Goal: Task Accomplishment & Management: Manage account settings

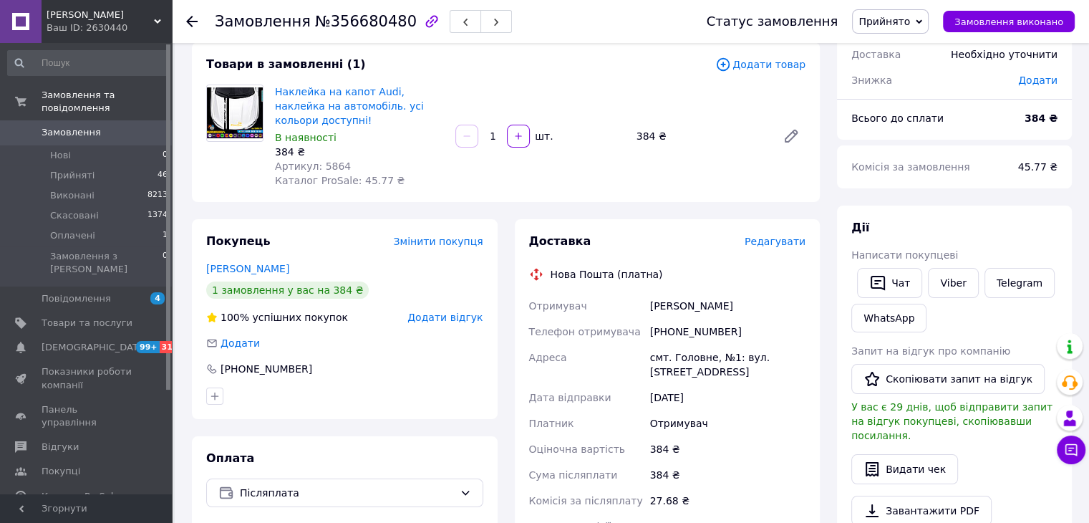
scroll to position [143, 0]
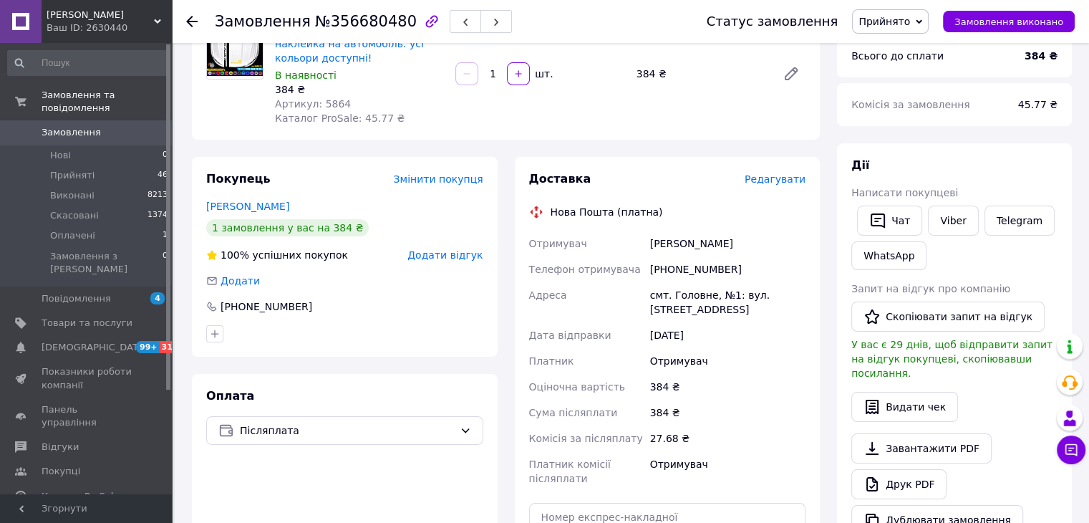
click at [685, 256] on div "[PHONE_NUMBER]" at bounding box center [727, 269] width 161 height 26
copy div "380682468514"
click at [654, 232] on div "Цьось Юра" at bounding box center [727, 244] width 161 height 26
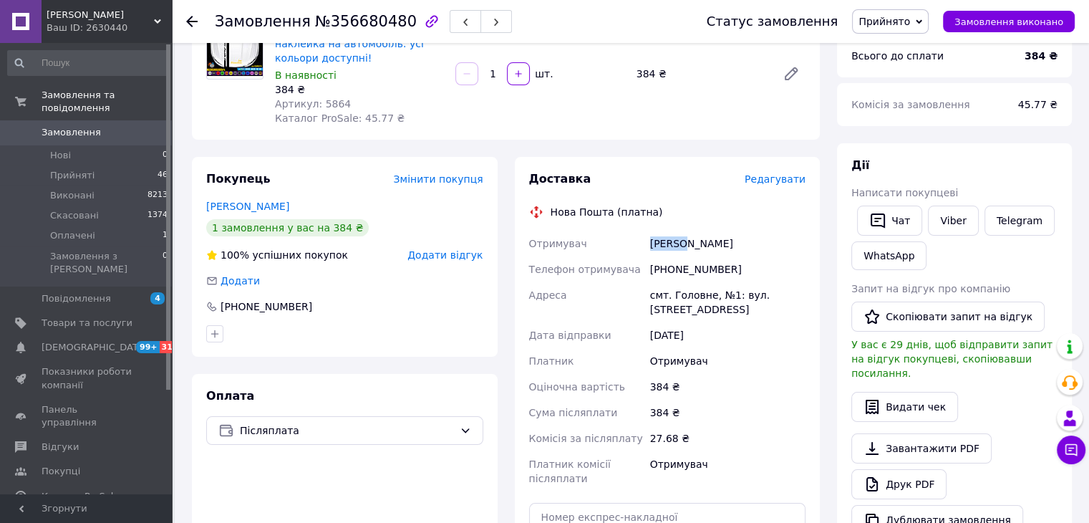
copy div "Цьось"
drag, startPoint x: 705, startPoint y: 282, endPoint x: 639, endPoint y: 284, distance: 66.6
click at [639, 284] on div "Отримувач Цьось Юра Телефон отримувача +380682468514 Адреса смт. Головне, №1: в…" at bounding box center [667, 361] width 283 height 261
copy div "Адреса смт. Головн"
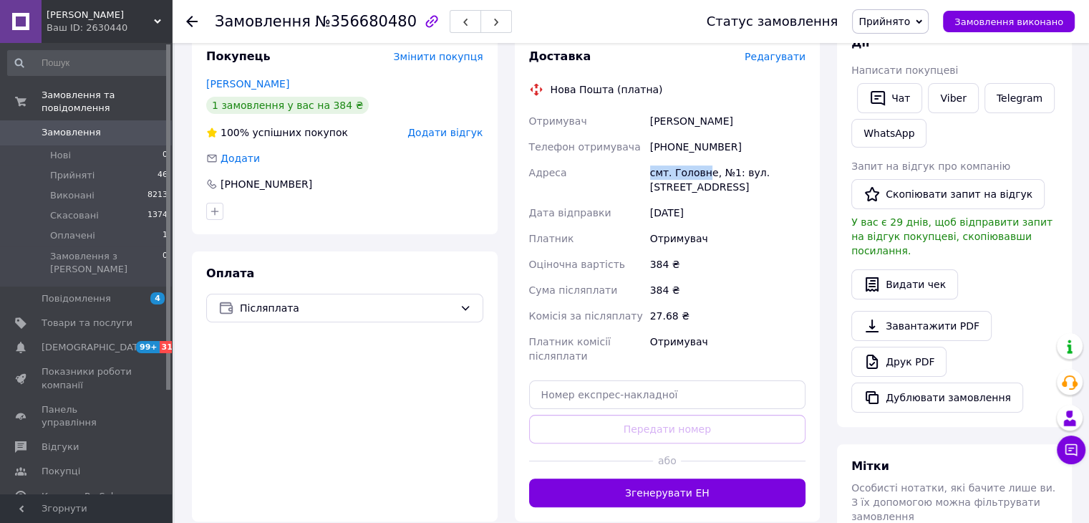
scroll to position [358, 0]
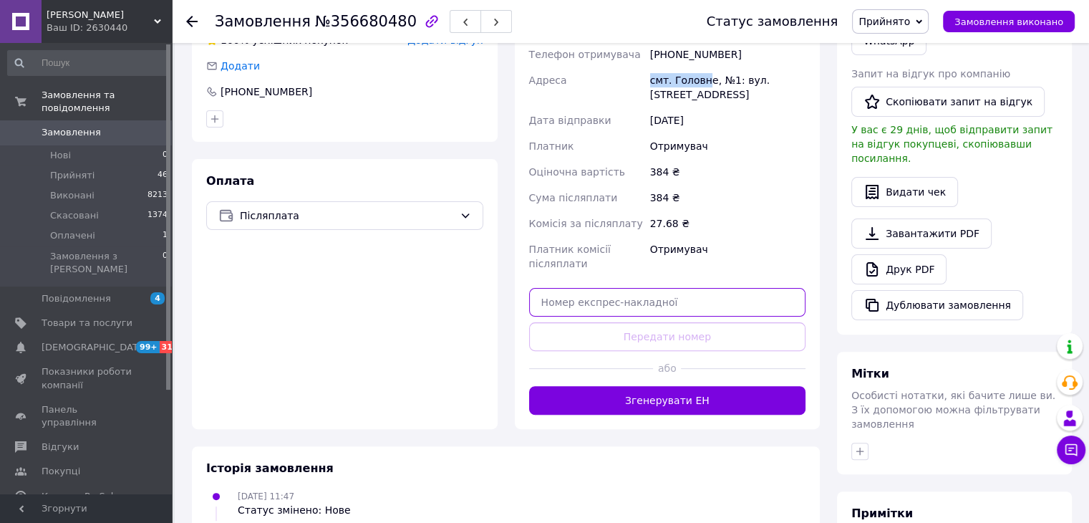
click at [702, 288] on input "text" at bounding box center [667, 302] width 277 height 29
paste input "20451225135753"
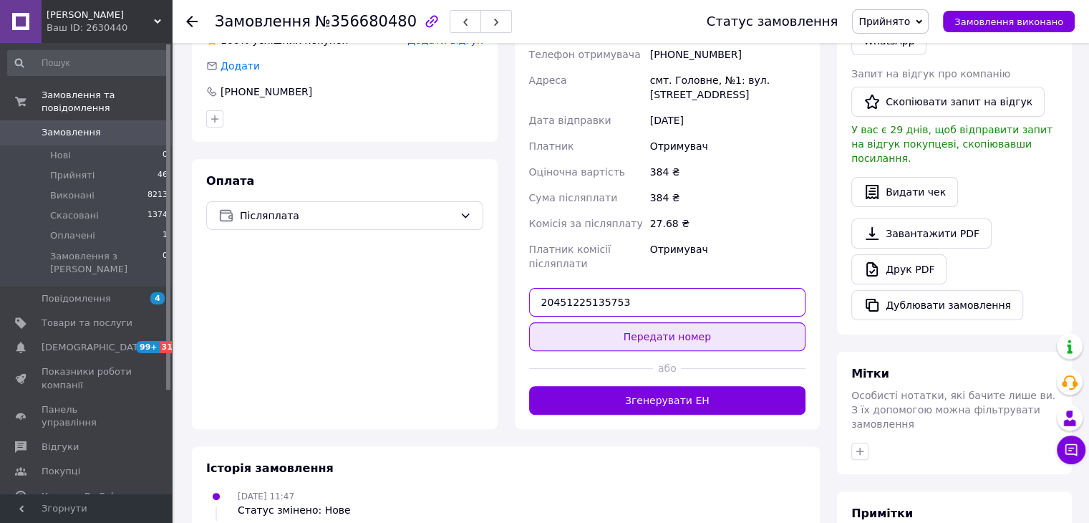
type input "20451225135753"
click at [693, 322] on button "Передати номер" at bounding box center [667, 336] width 277 height 29
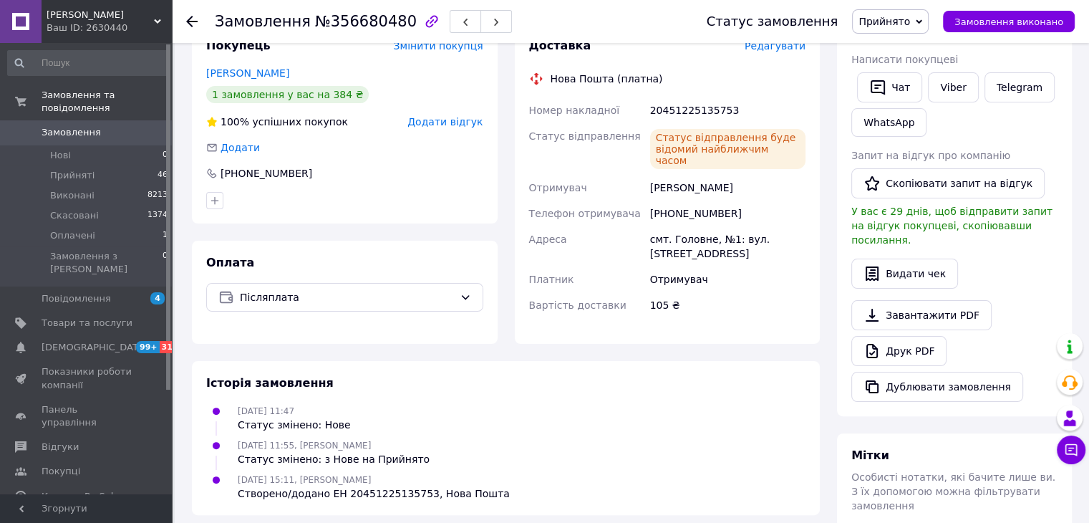
scroll to position [215, 0]
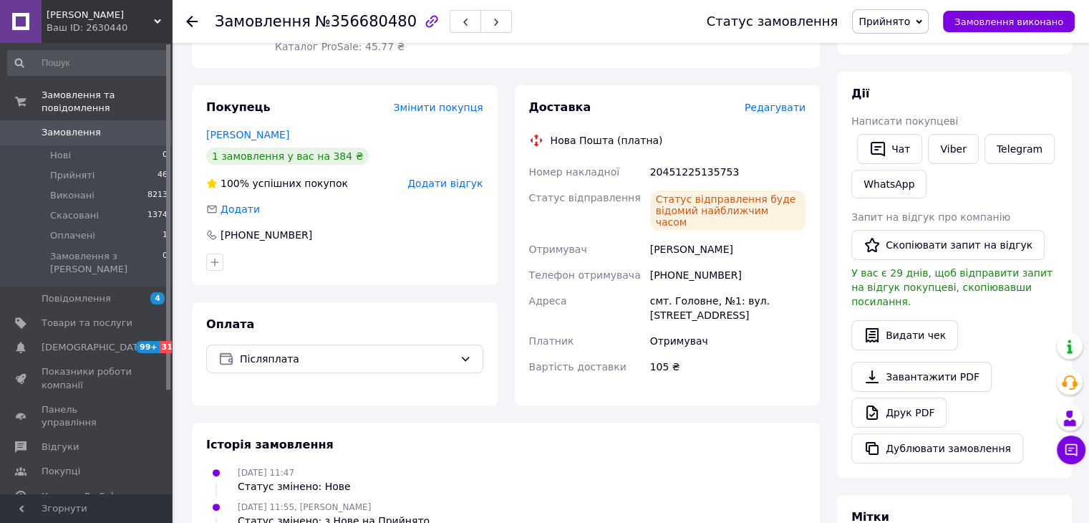
click at [690, 262] on div "[PHONE_NUMBER]" at bounding box center [727, 275] width 161 height 26
copy div "380682468514"
click at [983, 11] on button "Замовлення виконано" at bounding box center [1009, 21] width 132 height 21
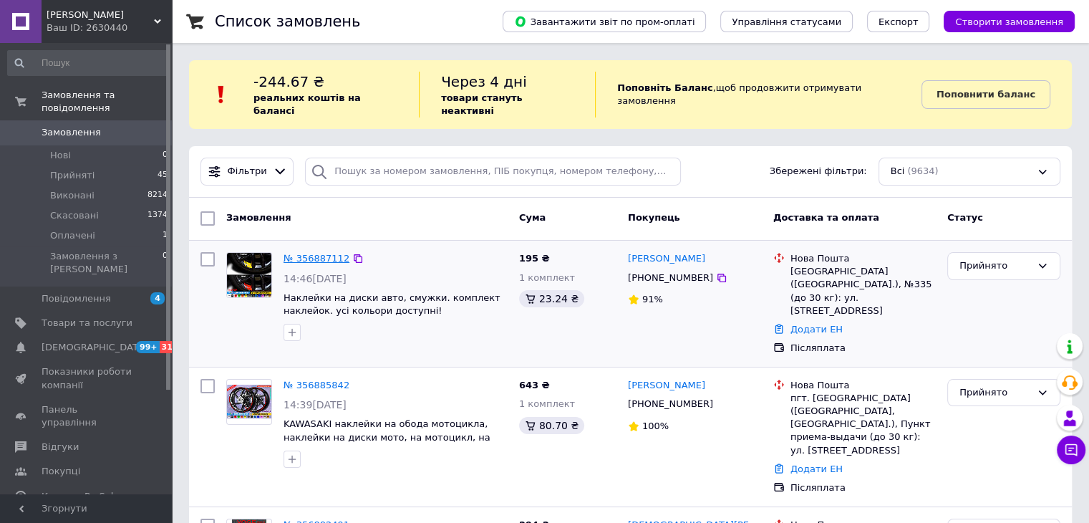
click at [335, 253] on link "№ 356887112" at bounding box center [317, 258] width 66 height 11
